Goal: Task Accomplishment & Management: Manage account settings

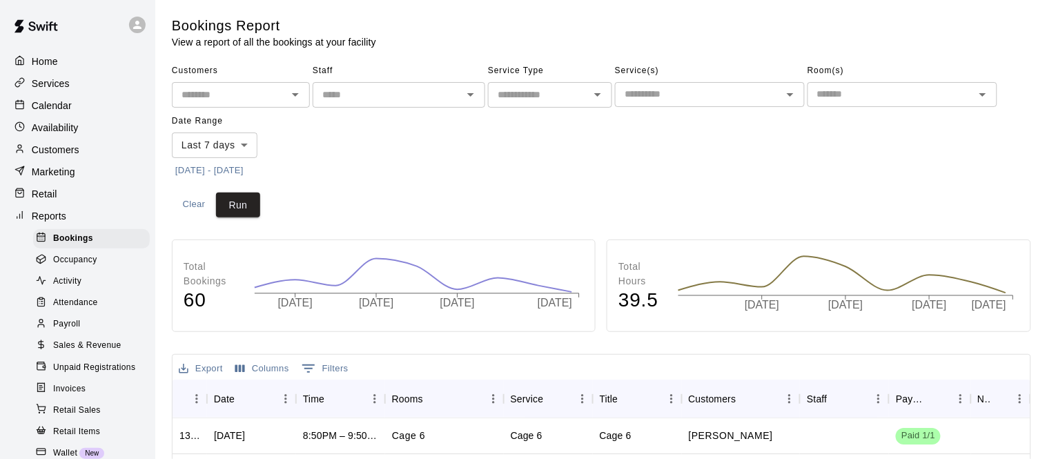
click at [61, 87] on p "Services" at bounding box center [51, 84] width 38 height 14
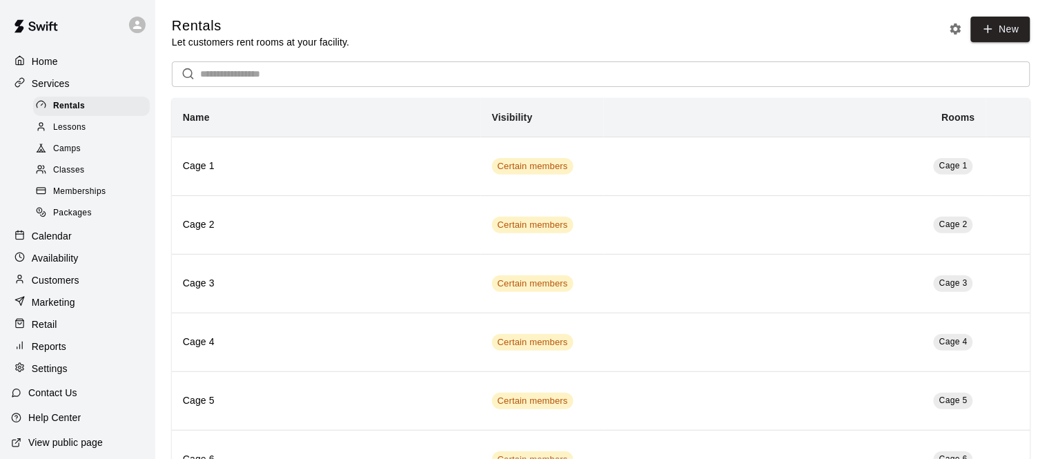
click at [61, 237] on p "Calendar" at bounding box center [52, 236] width 40 height 14
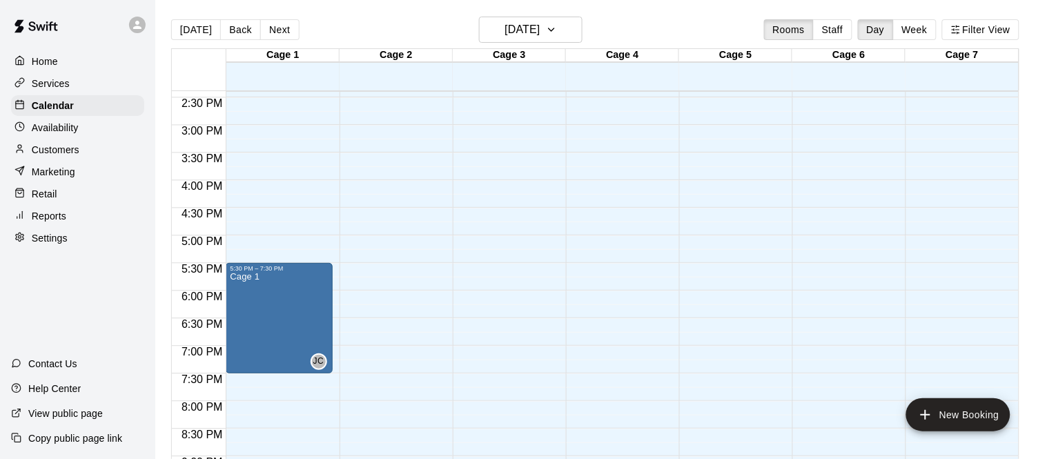
scroll to position [812, 0]
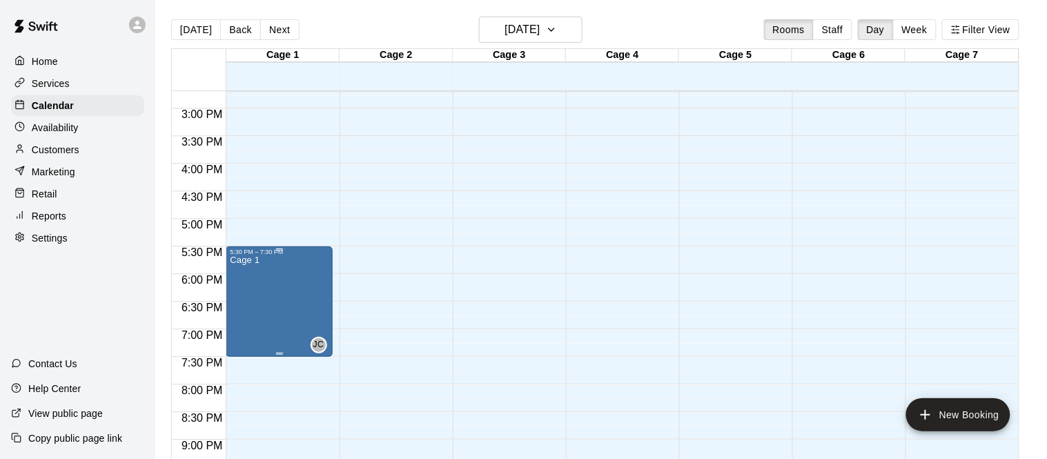
click at [238, 274] on icon "edit" at bounding box center [243, 269] width 12 height 12
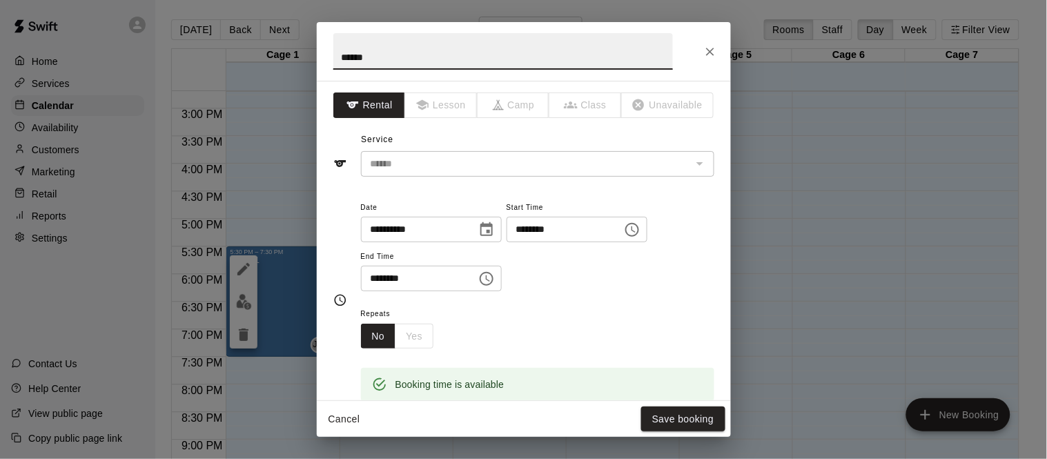
click at [507, 242] on input "********" at bounding box center [560, 230] width 106 height 26
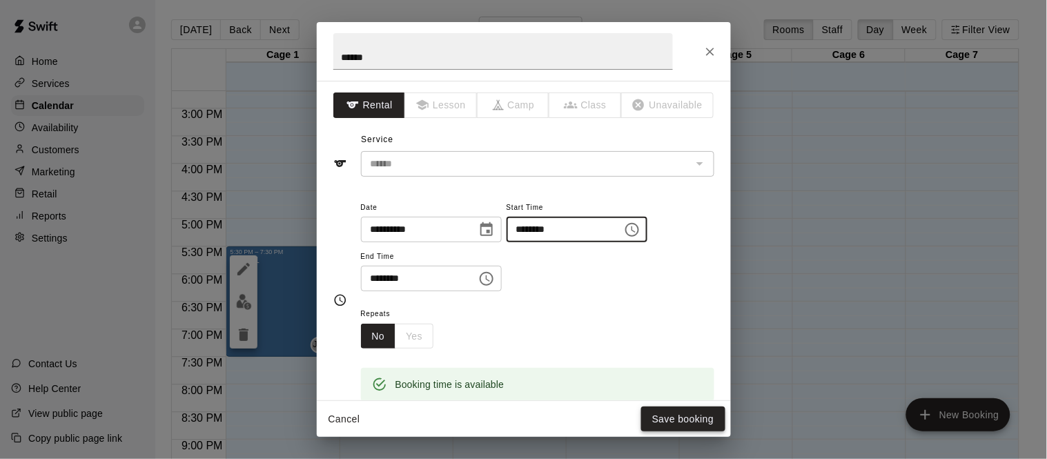
type input "********"
click at [667, 416] on button "Save booking" at bounding box center [683, 420] width 84 height 26
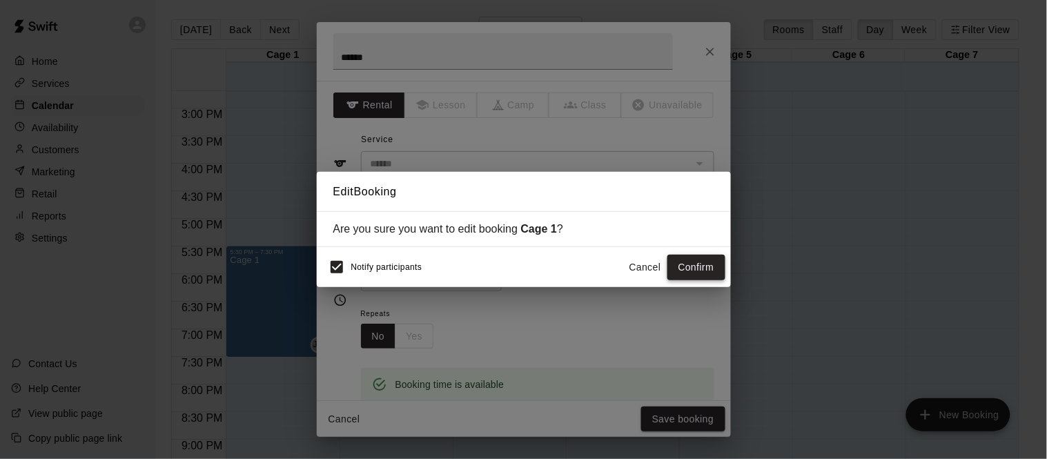
click at [699, 260] on button "Confirm" at bounding box center [697, 268] width 58 height 26
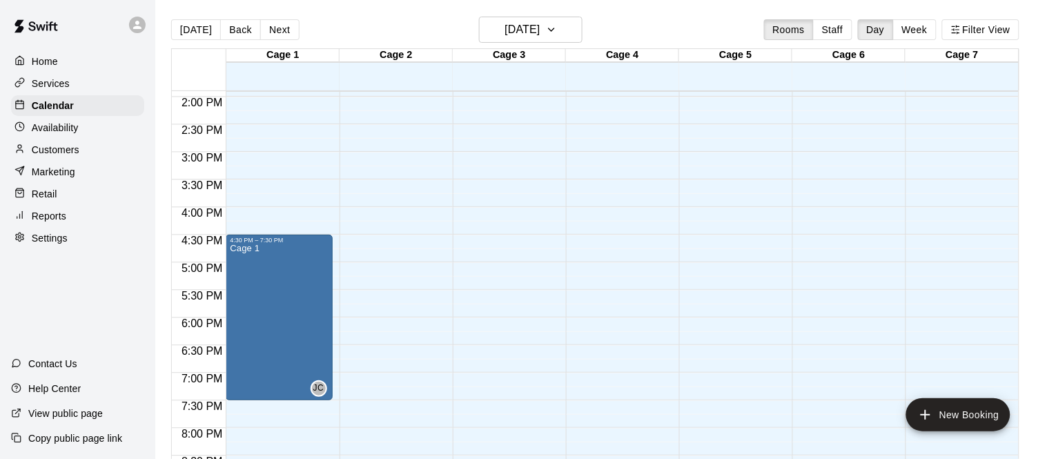
scroll to position [765, 0]
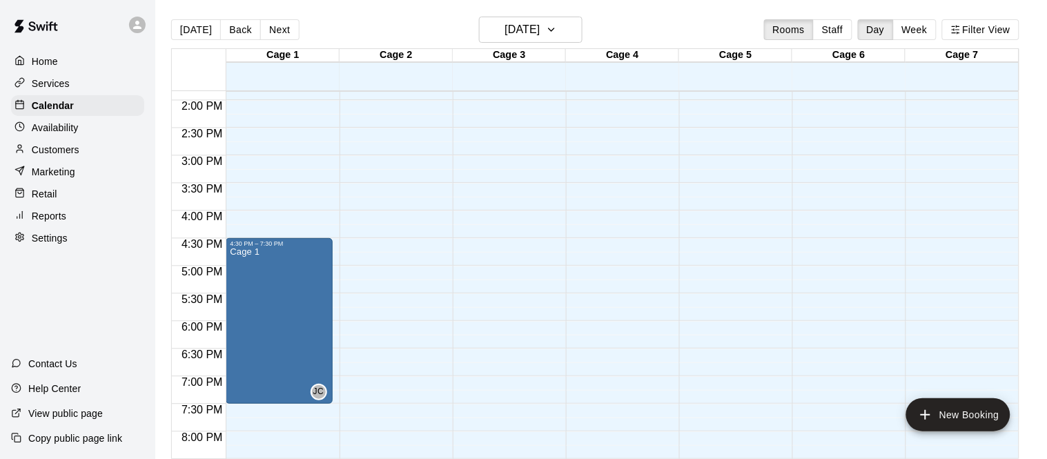
click at [84, 89] on div "Services" at bounding box center [77, 83] width 133 height 21
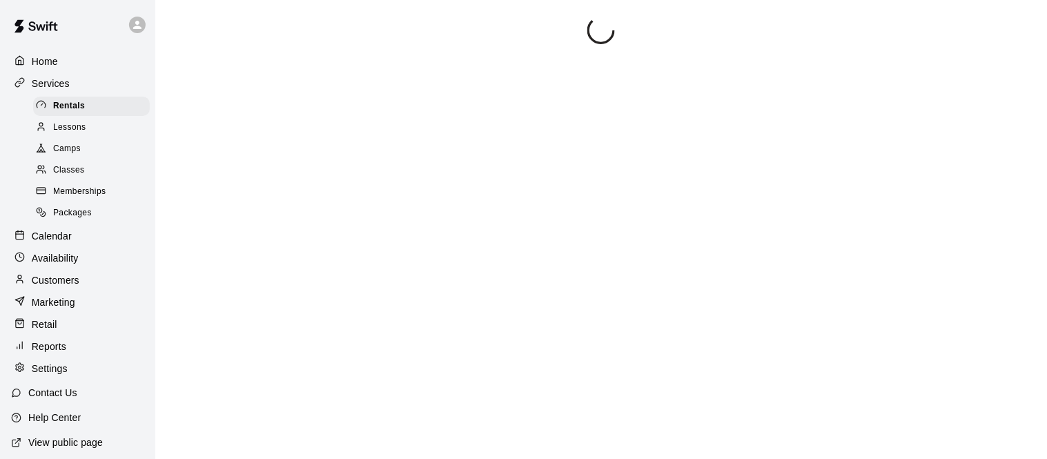
click at [90, 194] on span "Memberships" at bounding box center [79, 192] width 52 height 14
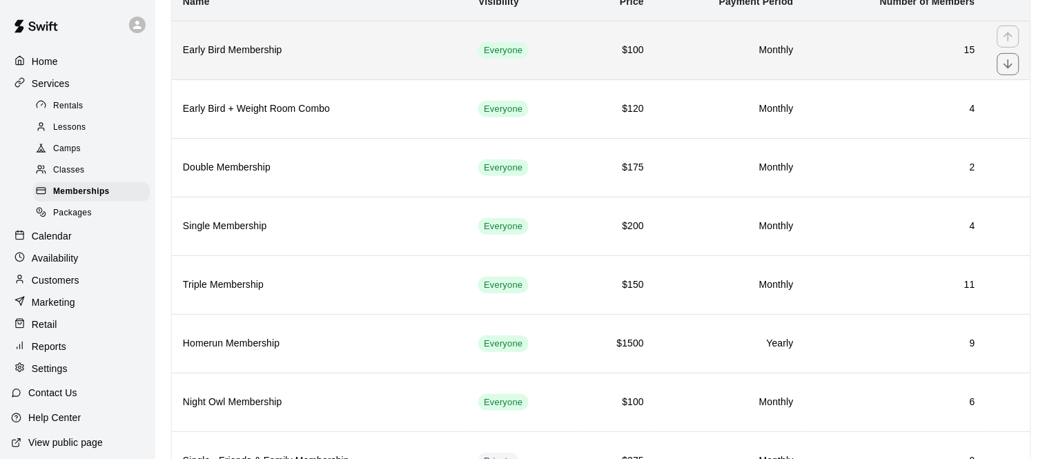
scroll to position [118, 0]
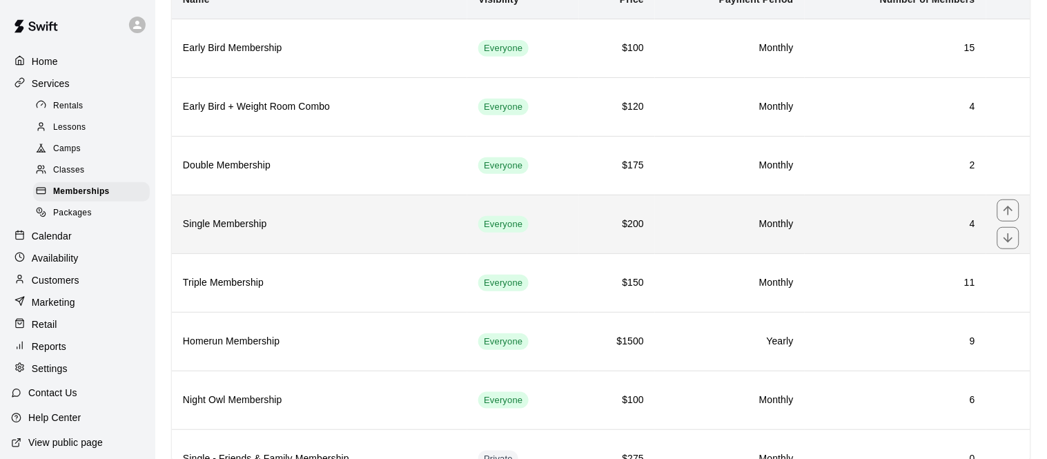
click at [307, 206] on th "Single Membership" at bounding box center [319, 224] width 295 height 59
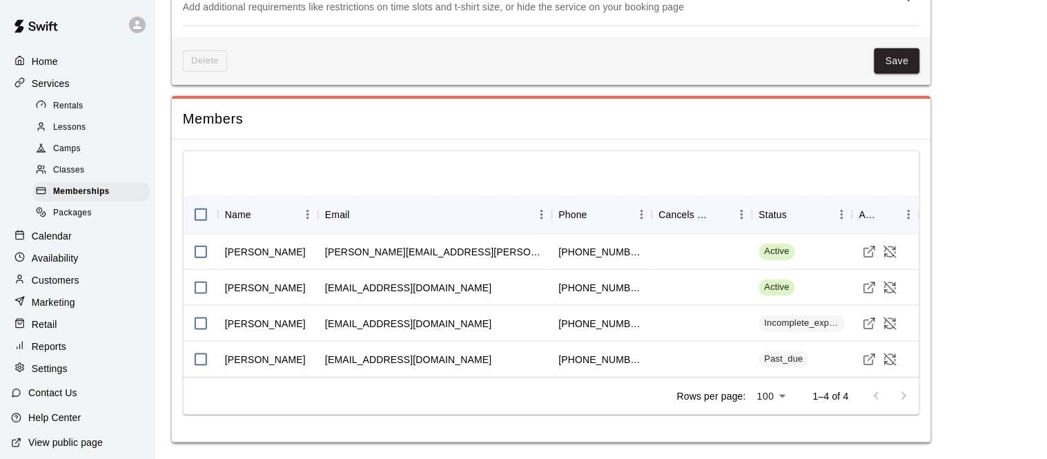
scroll to position [1568, 0]
click at [98, 194] on span "Memberships" at bounding box center [81, 192] width 57 height 14
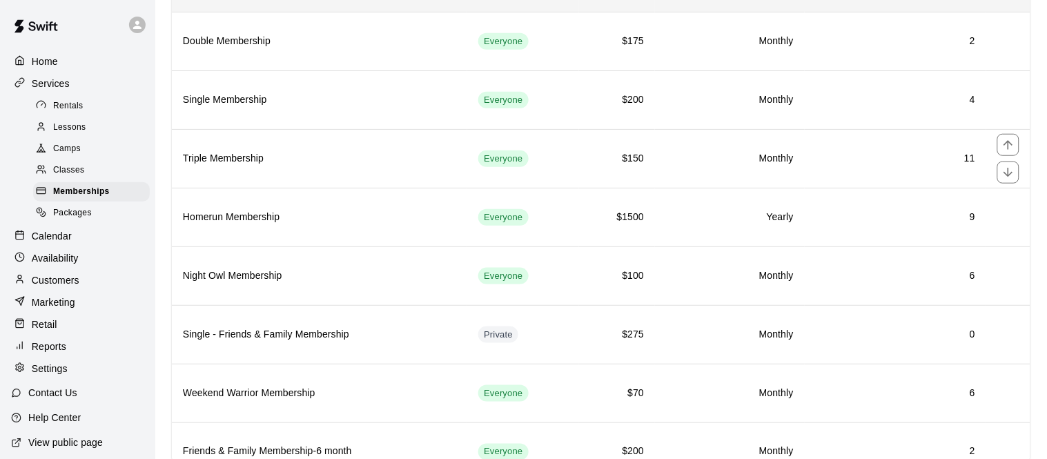
scroll to position [243, 0]
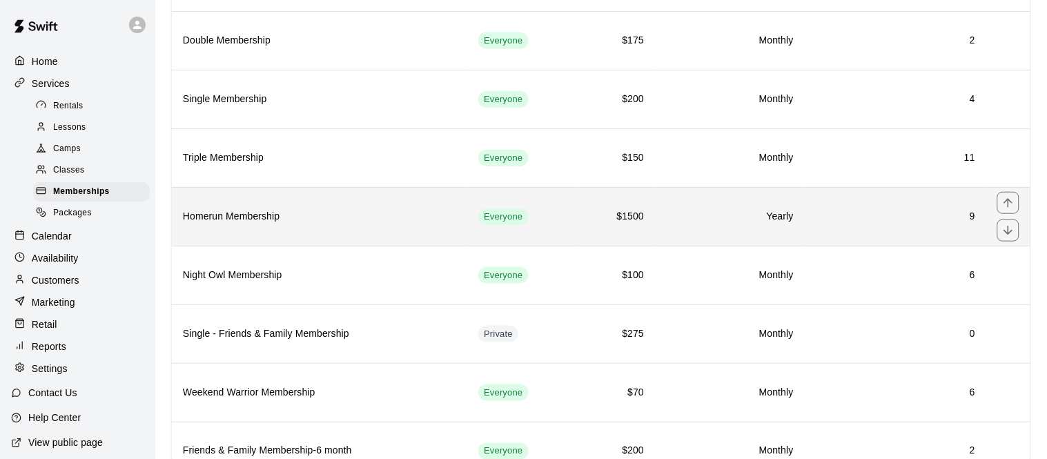
click at [331, 232] on th "Homerun Membership" at bounding box center [319, 216] width 295 height 59
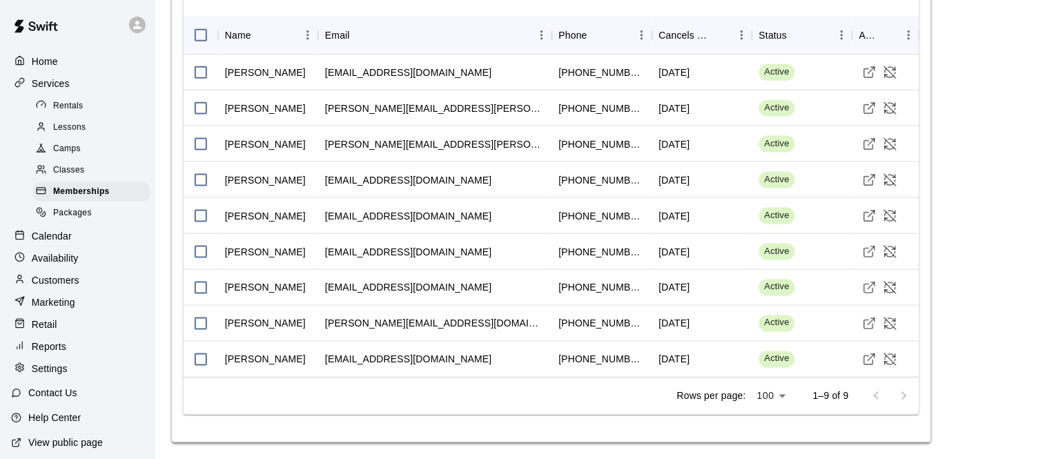
scroll to position [1748, 0]
click at [97, 190] on span "Memberships" at bounding box center [81, 192] width 57 height 14
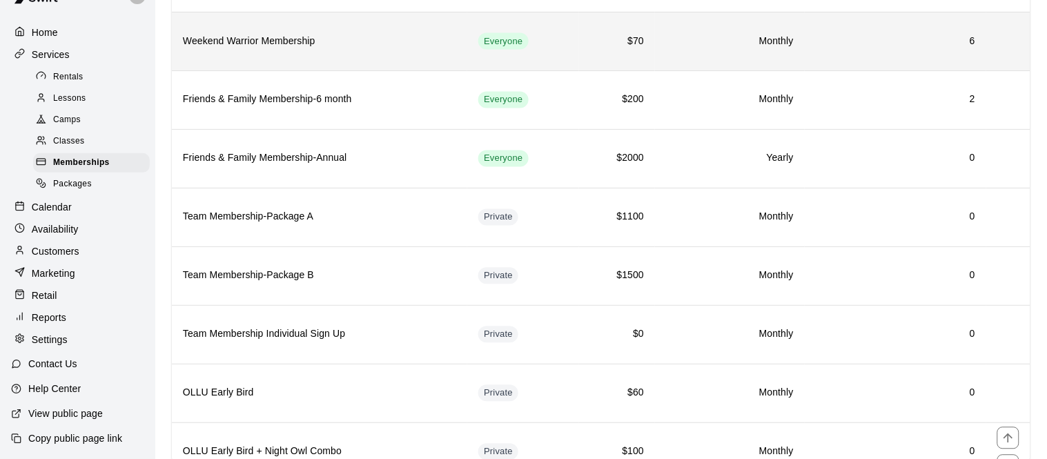
scroll to position [582, 0]
